Goal: Task Accomplishment & Management: Manage account settings

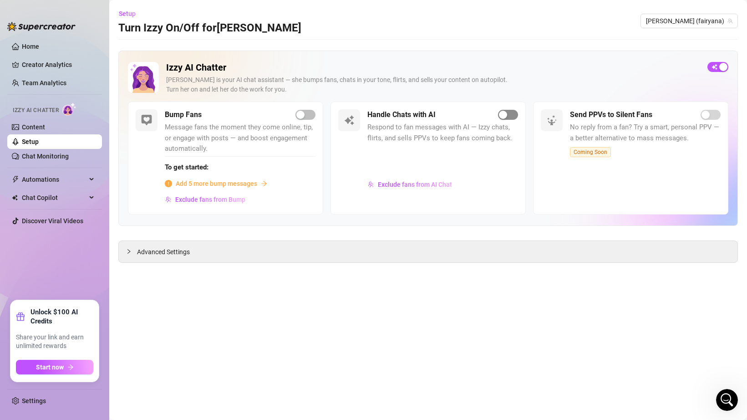
click at [515, 117] on span "button" at bounding box center [508, 115] width 20 height 10
click at [505, 47] on main "Setup Turn Izzy On/Off for [PERSON_NAME] [PERSON_NAME] (fairyana) Izzy AI Chatt…" at bounding box center [428, 210] width 638 height 420
click at [332, 279] on main "Setup Turn Izzy On/Off for [PERSON_NAME] [PERSON_NAME] (fairyana) Izzy AI Chatt…" at bounding box center [428, 210] width 638 height 420
click at [176, 249] on span "Advanced Settings" at bounding box center [163, 252] width 53 height 10
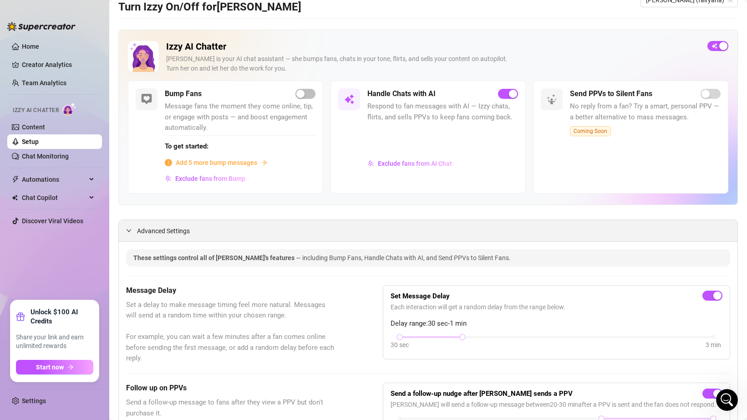
scroll to position [24, 0]
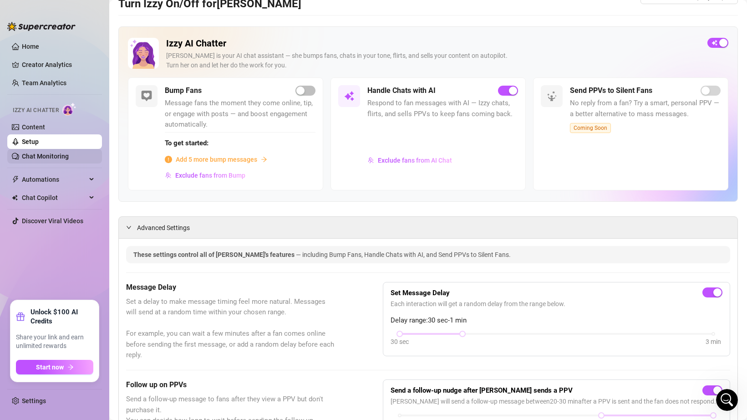
click at [58, 157] on link "Chat Monitoring" at bounding box center [45, 155] width 47 height 7
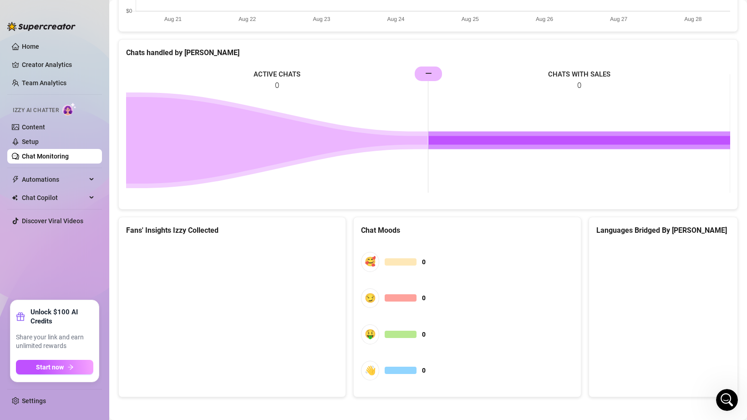
scroll to position [399, 0]
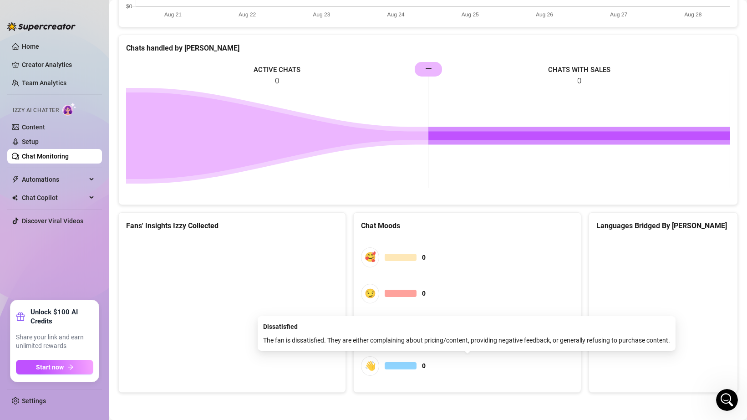
click at [370, 364] on div "👋" at bounding box center [370, 366] width 18 height 20
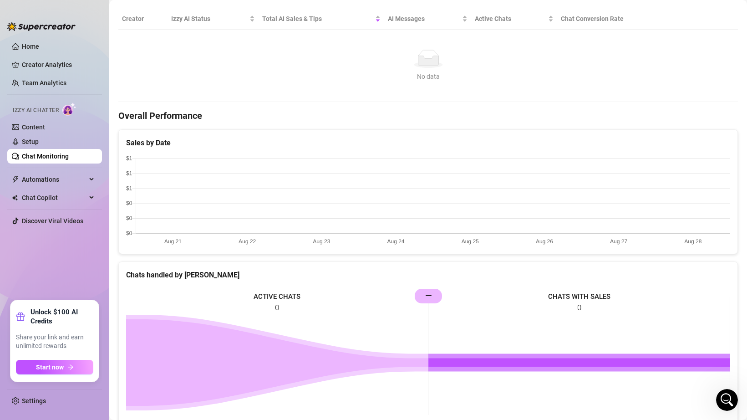
scroll to position [0, 0]
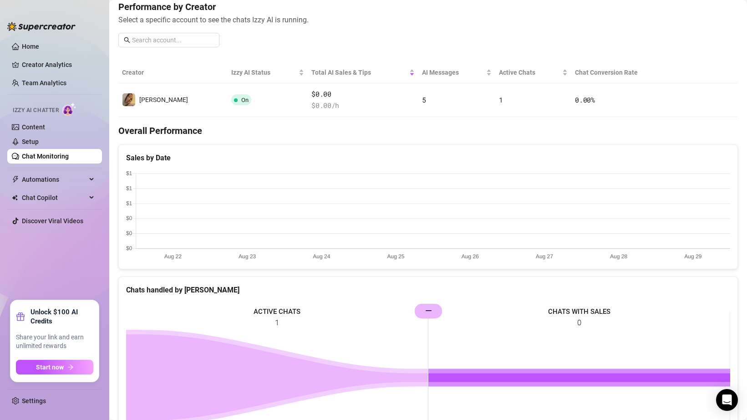
scroll to position [229, 0]
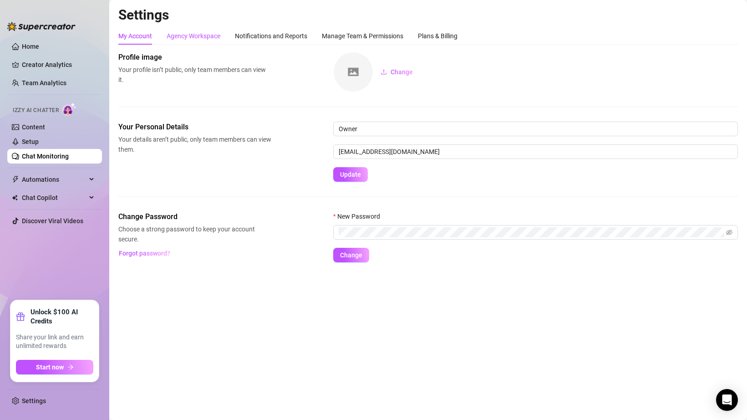
click at [203, 34] on div "Agency Workspace" at bounding box center [194, 36] width 54 height 10
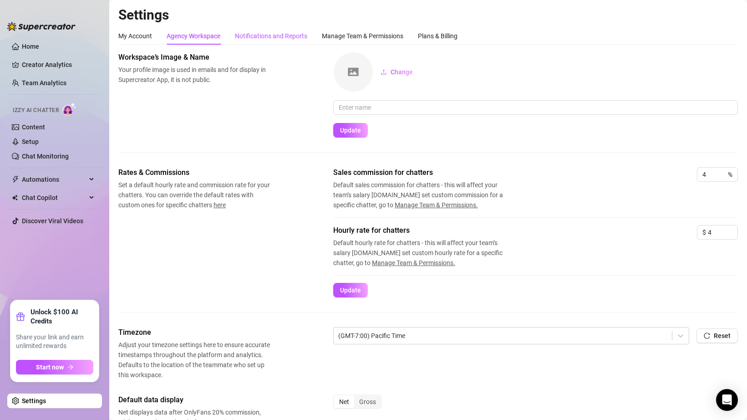
click at [255, 37] on div "Notifications and Reports" at bounding box center [271, 36] width 72 height 10
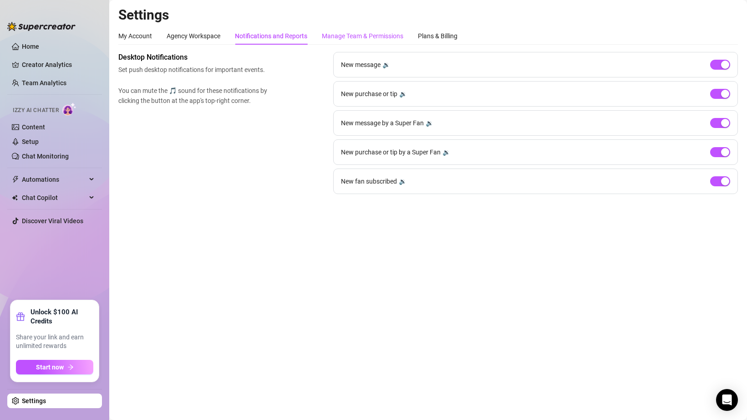
click at [345, 41] on div "Manage Team & Permissions" at bounding box center [362, 36] width 81 height 10
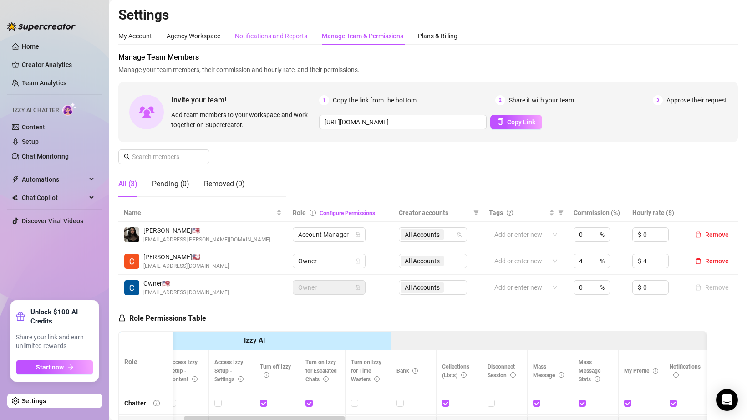
click at [255, 39] on div "Notifications and Reports" at bounding box center [271, 36] width 72 height 10
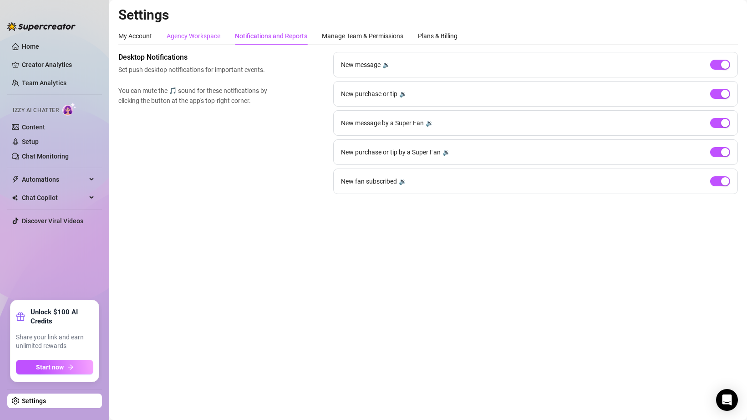
click at [200, 36] on div "Agency Workspace" at bounding box center [194, 36] width 54 height 10
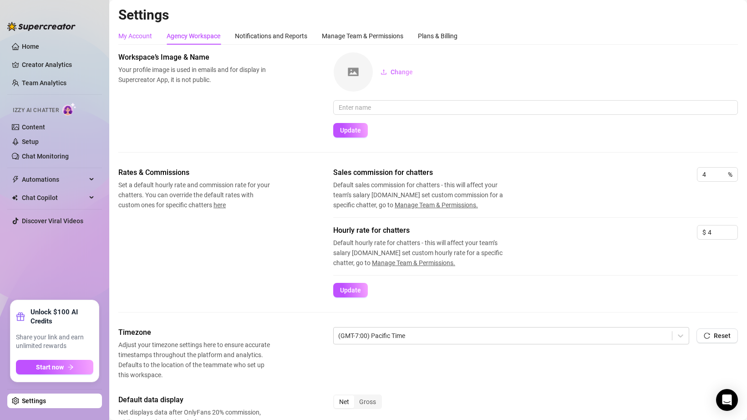
click at [148, 41] on div "My Account" at bounding box center [135, 36] width 34 height 10
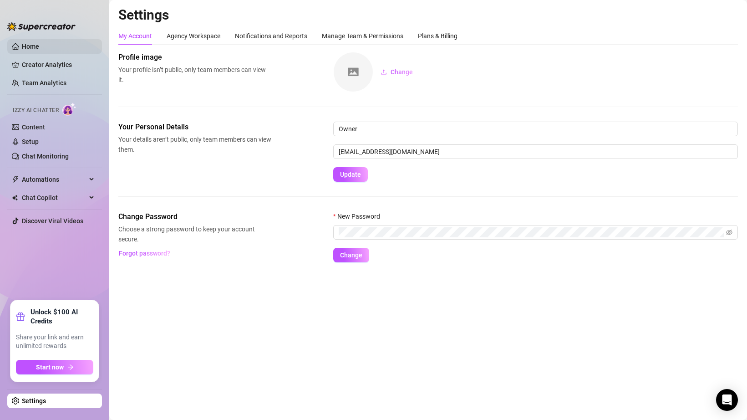
click at [39, 45] on link "Home" at bounding box center [30, 46] width 17 height 7
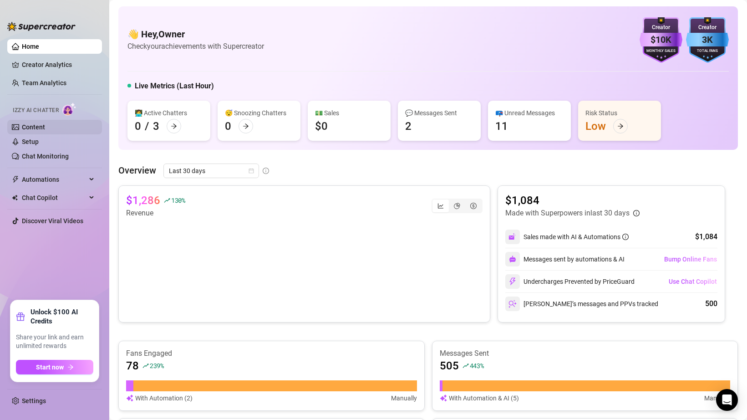
click at [41, 126] on link "Content" at bounding box center [33, 126] width 23 height 7
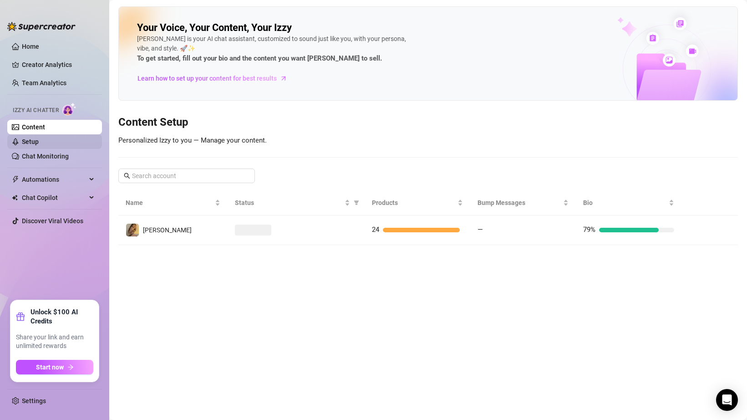
click at [39, 142] on link "Setup" at bounding box center [30, 141] width 17 height 7
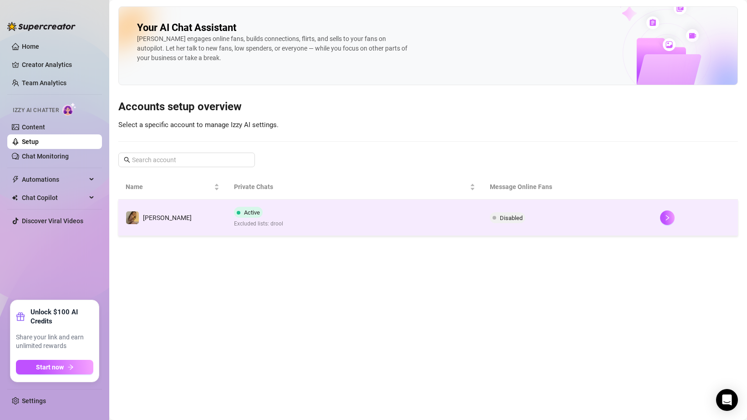
click at [506, 220] on span "Disabled" at bounding box center [511, 217] width 23 height 7
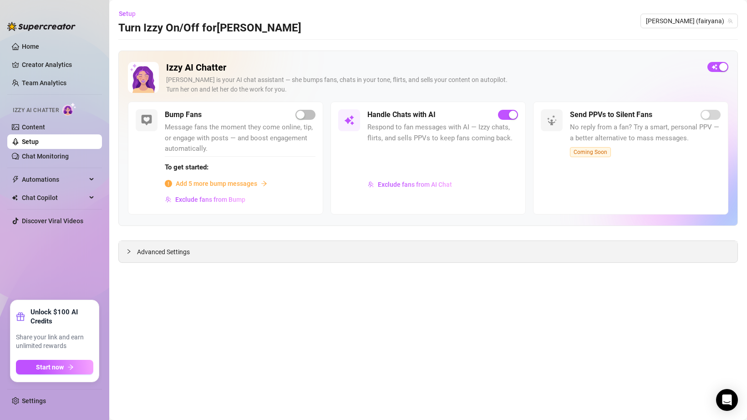
click at [229, 256] on div "Advanced Settings" at bounding box center [428, 251] width 619 height 21
click at [165, 254] on span "Advanced Settings" at bounding box center [163, 252] width 53 height 10
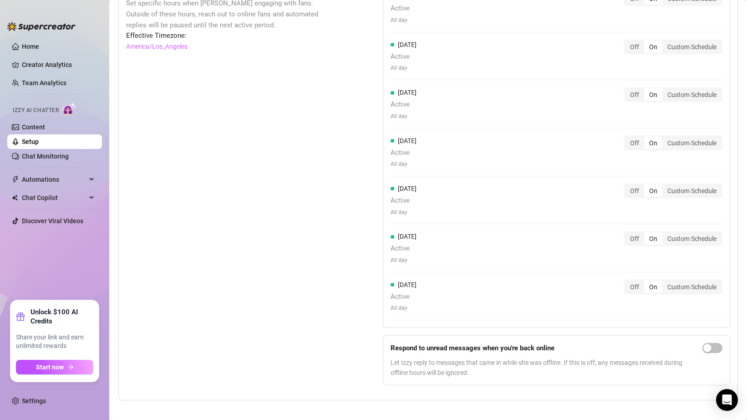
scroll to position [848, 0]
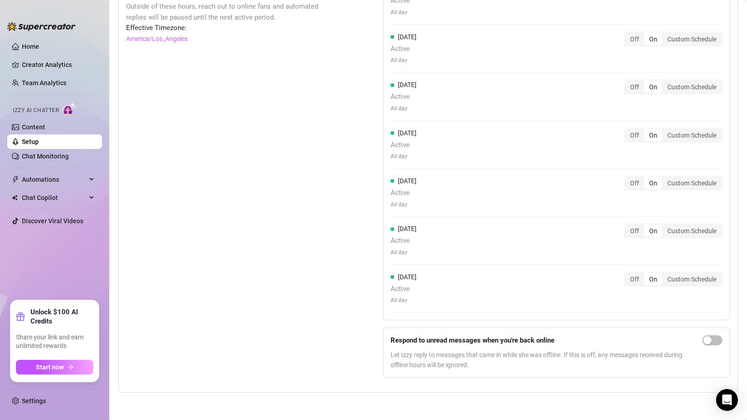
click at [463, 343] on strong "Respond to unread messages when you're back online" at bounding box center [473, 340] width 164 height 8
drag, startPoint x: 419, startPoint y: 349, endPoint x: 484, endPoint y: 358, distance: 65.7
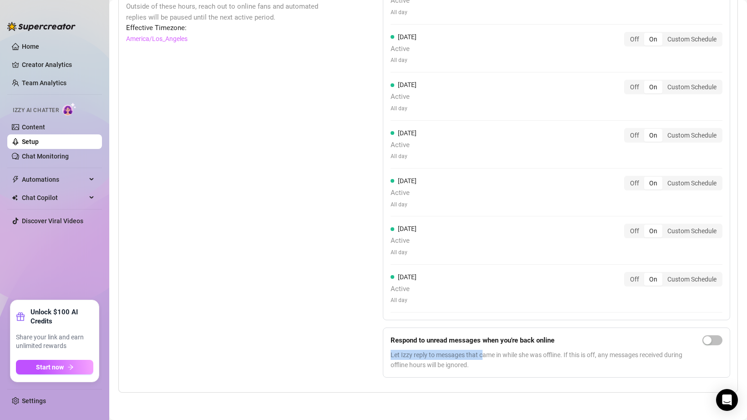
click at [484, 358] on div "Respond to unread messages when you're back online Let Izzy reply to messages t…" at bounding box center [545, 352] width 308 height 35
click at [484, 358] on span "Let Izzy reply to messages that came in while she was offline. If this is off, …" at bounding box center [545, 360] width 308 height 20
drag, startPoint x: 415, startPoint y: 353, endPoint x: 497, endPoint y: 357, distance: 82.0
click at [498, 357] on span "Let Izzy reply to messages that came in while she was offline. If this is off, …" at bounding box center [545, 360] width 308 height 20
click at [497, 357] on span "Let Izzy reply to messages that came in while she was offline. If this is off, …" at bounding box center [545, 360] width 308 height 20
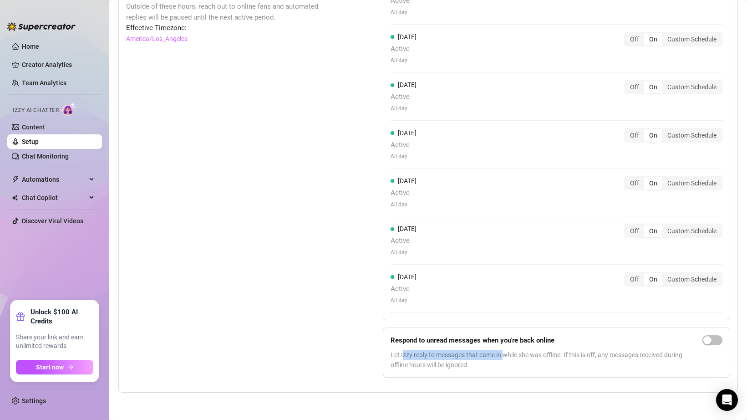
drag, startPoint x: 403, startPoint y: 352, endPoint x: 506, endPoint y: 360, distance: 103.2
click at [506, 360] on span "Let Izzy reply to messages that came in while she was offline. If this is off, …" at bounding box center [545, 360] width 308 height 20
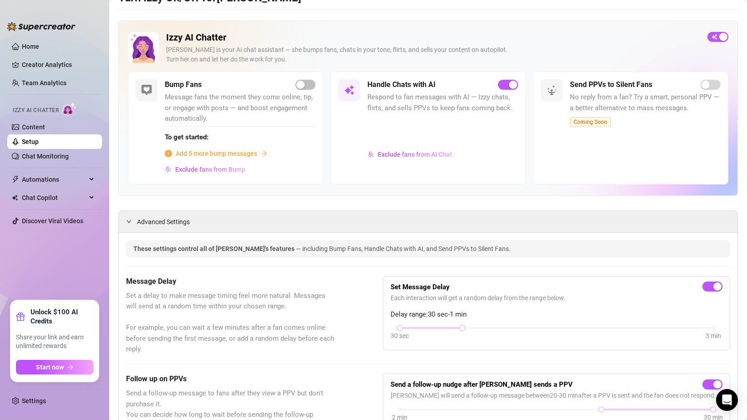
scroll to position [0, 0]
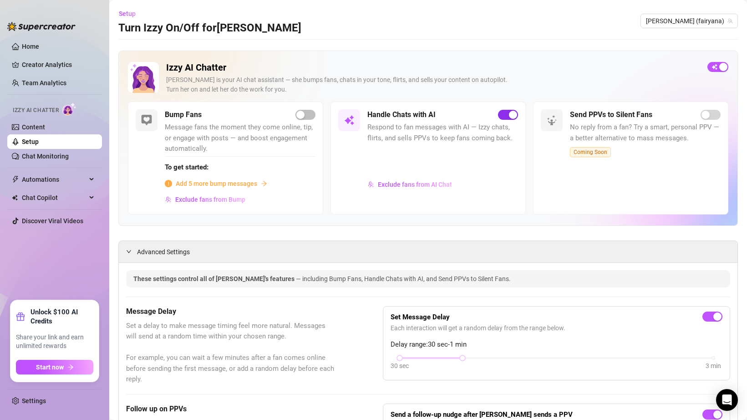
click at [503, 117] on span "button" at bounding box center [508, 115] width 20 height 10
